Goal: Transaction & Acquisition: Obtain resource

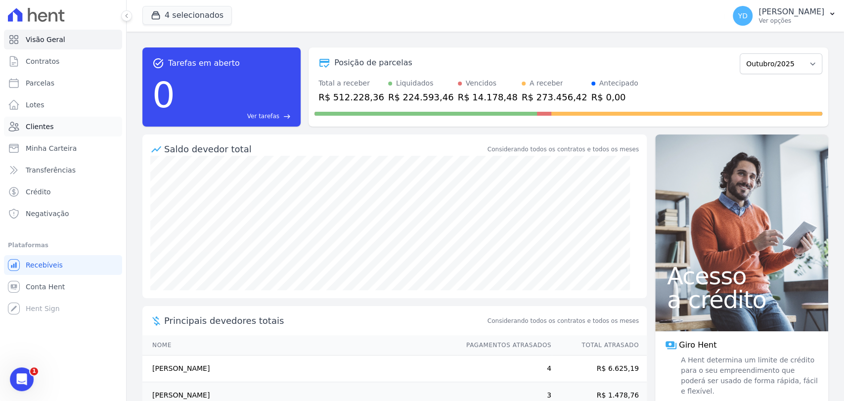
click at [60, 131] on link "Clientes" at bounding box center [63, 127] width 118 height 20
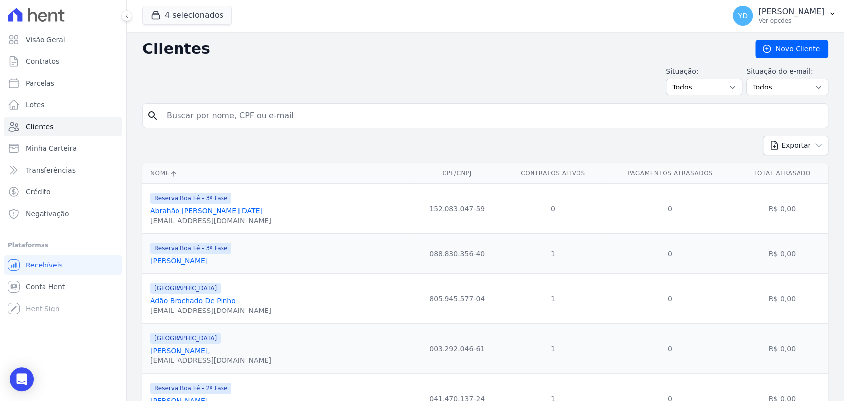
click at [169, 123] on input "search" at bounding box center [492, 116] width 663 height 20
type input "[PERSON_NAME]"
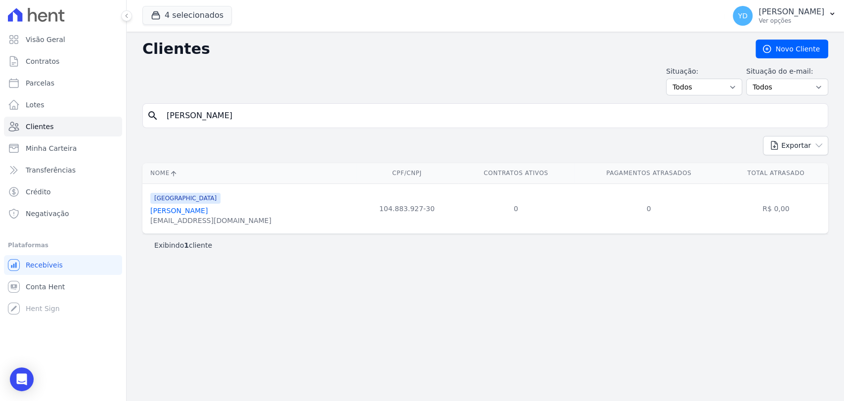
click at [199, 207] on link "[PERSON_NAME]" at bounding box center [178, 211] width 57 height 8
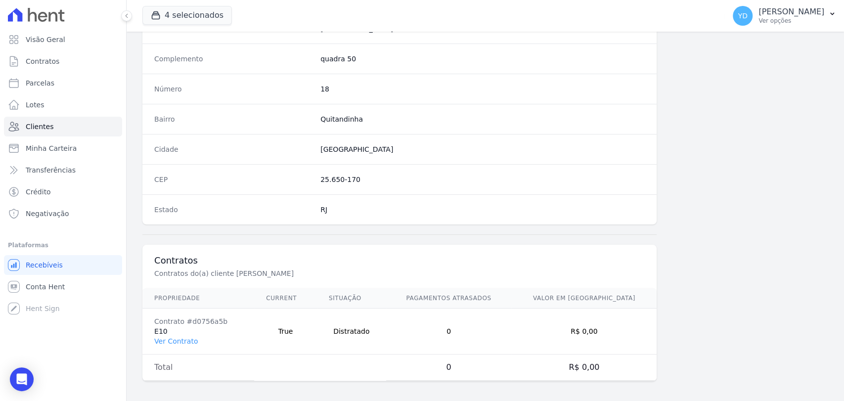
scroll to position [522, 0]
click at [174, 331] on td "Contrato #d0756a5b E10 Ver Contrato" at bounding box center [198, 329] width 112 height 46
click at [175, 335] on link "Ver Contrato" at bounding box center [175, 339] width 43 height 8
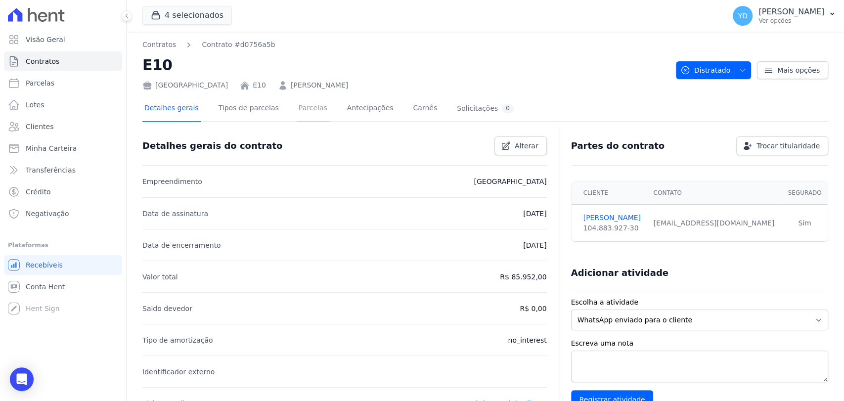
click at [308, 114] on link "Parcelas" at bounding box center [313, 109] width 33 height 26
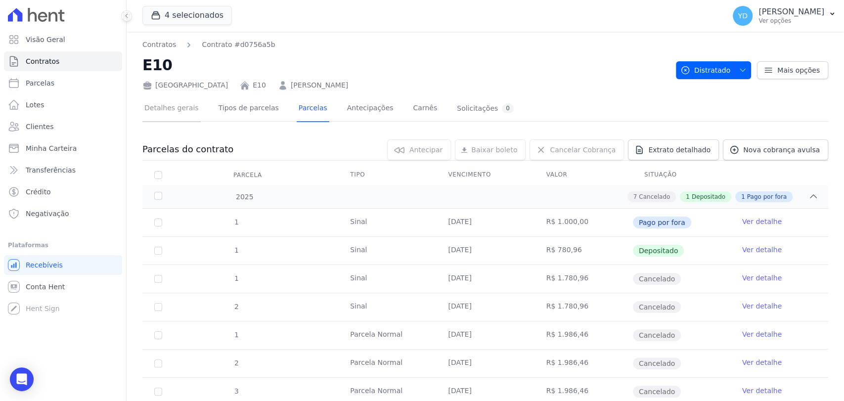
click at [182, 113] on link "Detalhes gerais" at bounding box center [171, 109] width 58 height 26
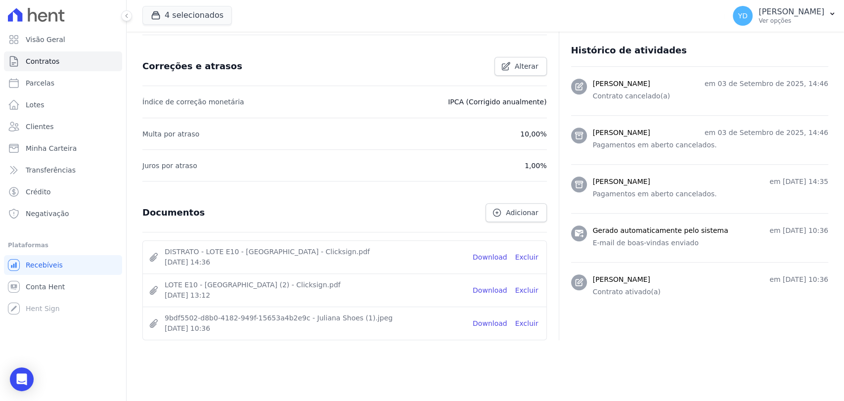
scroll to position [393, 0]
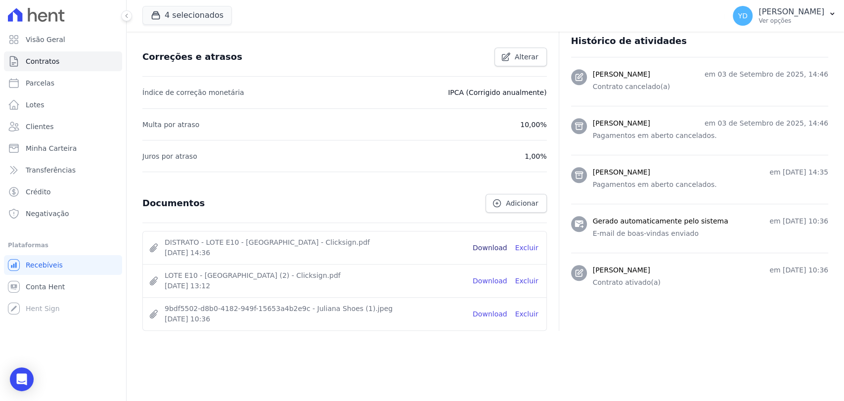
click at [482, 245] on link "Download" at bounding box center [489, 248] width 35 height 10
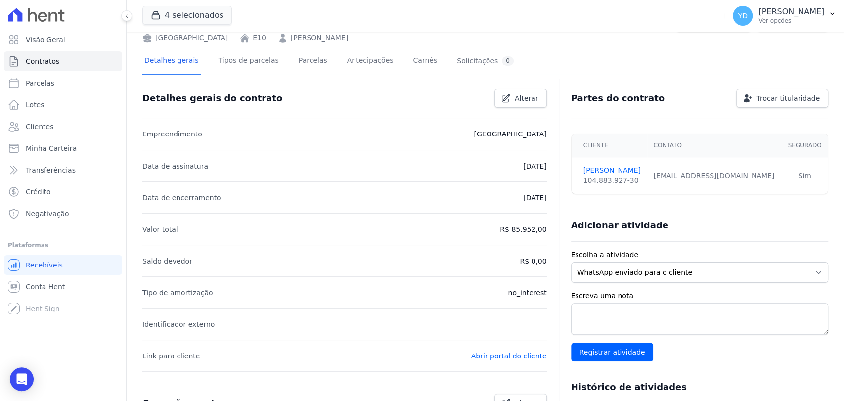
scroll to position [0, 0]
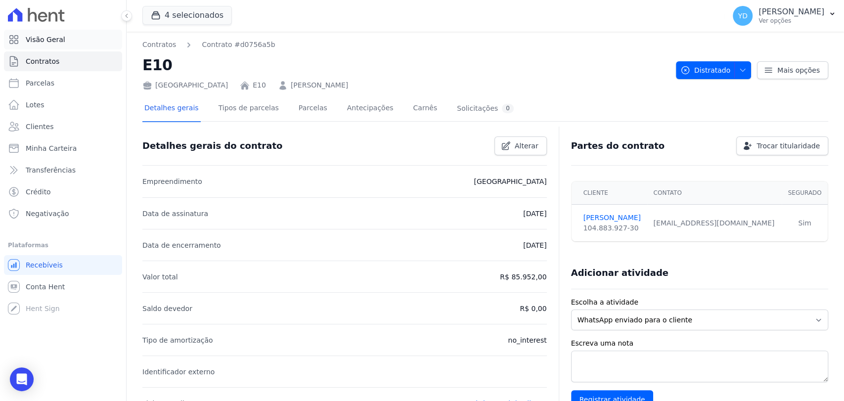
click at [79, 37] on link "Visão Geral" at bounding box center [63, 40] width 118 height 20
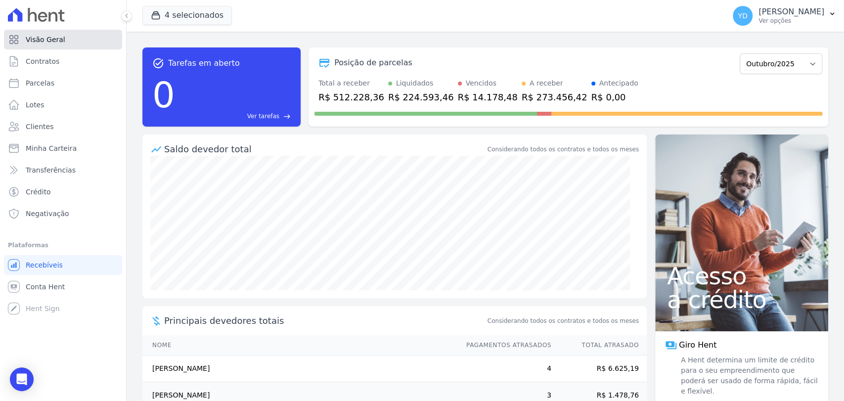
click at [79, 37] on link "Visão Geral" at bounding box center [63, 40] width 118 height 20
click at [185, 125] on div "task_alt Tarefas em aberto 0 Ver tarefas east" at bounding box center [221, 86] width 158 height 79
